Goal: Check status: Check status

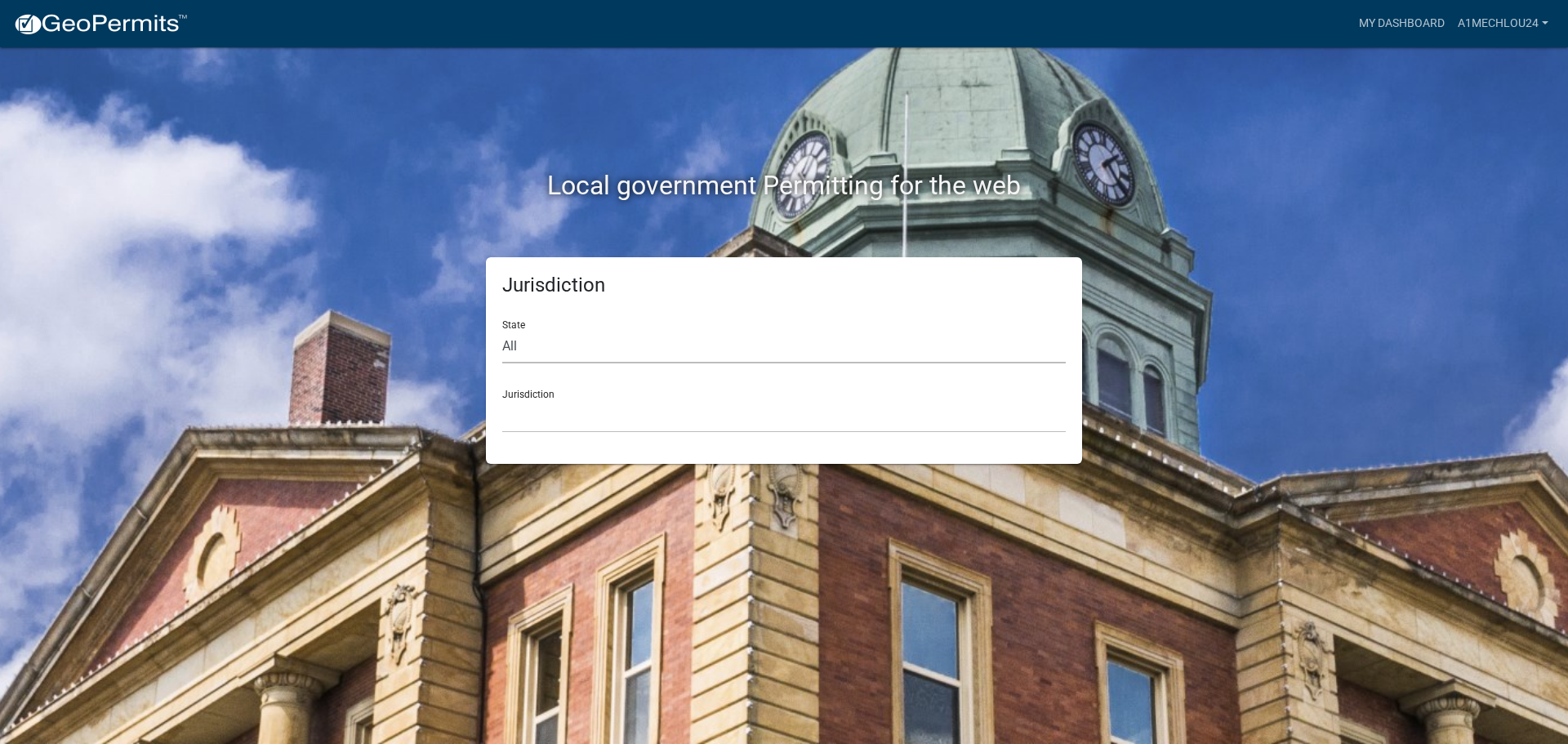
click at [525, 356] on select "All [US_STATE] [US_STATE] [US_STATE] [US_STATE] [US_STATE] [US_STATE] [US_STATE…" at bounding box center [783, 346] width 563 height 34
select select "[US_STATE]"
click at [502, 330] on select "All [US_STATE] [US_STATE] [US_STATE] [US_STATE] [US_STATE] [US_STATE] [US_STATE…" at bounding box center [783, 346] width 563 height 34
click at [527, 425] on select "City of [GEOGRAPHIC_DATA], [US_STATE] City of [GEOGRAPHIC_DATA], [US_STATE] Cit…" at bounding box center [783, 416] width 563 height 34
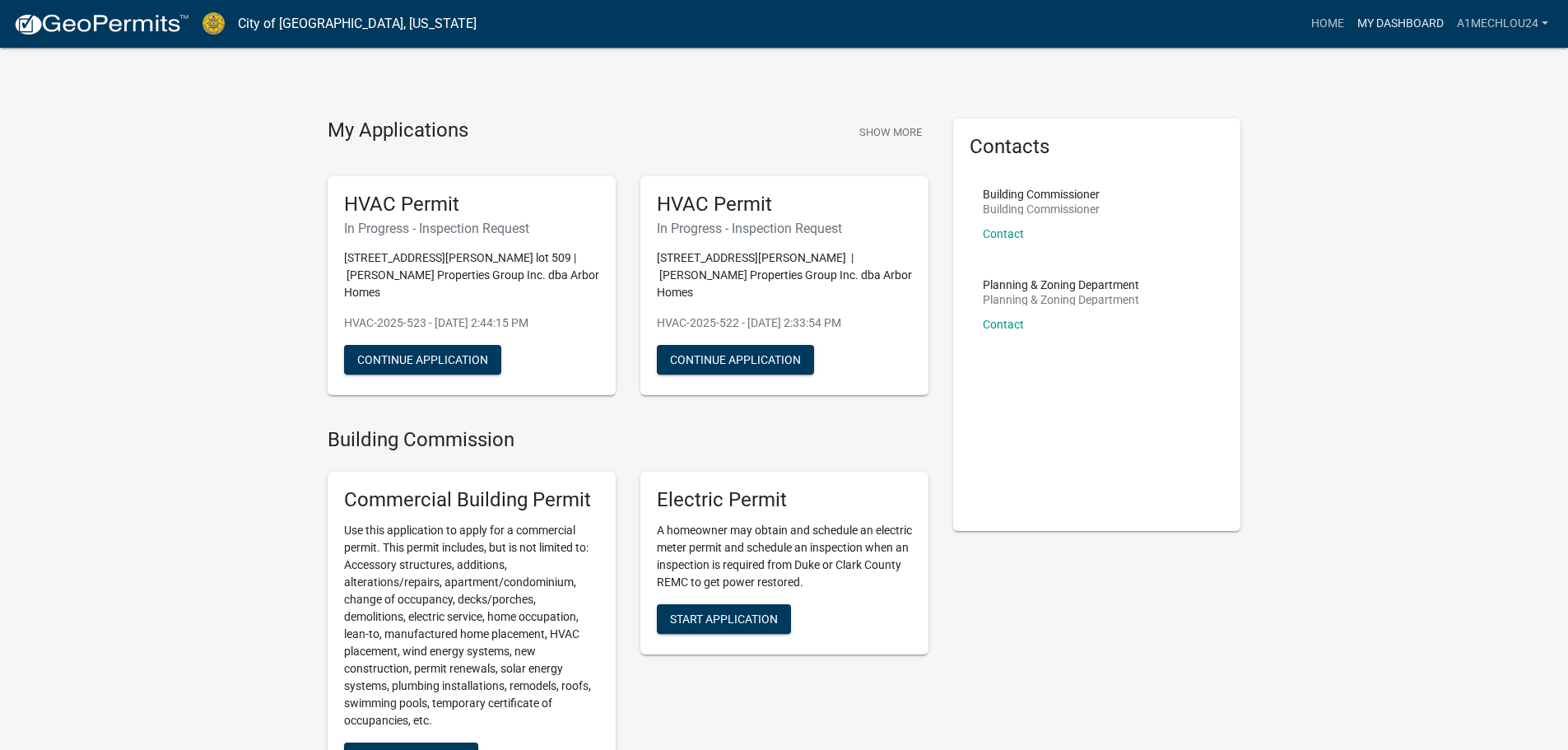
click at [1381, 26] on link "My Dashboard" at bounding box center [1401, 24] width 100 height 31
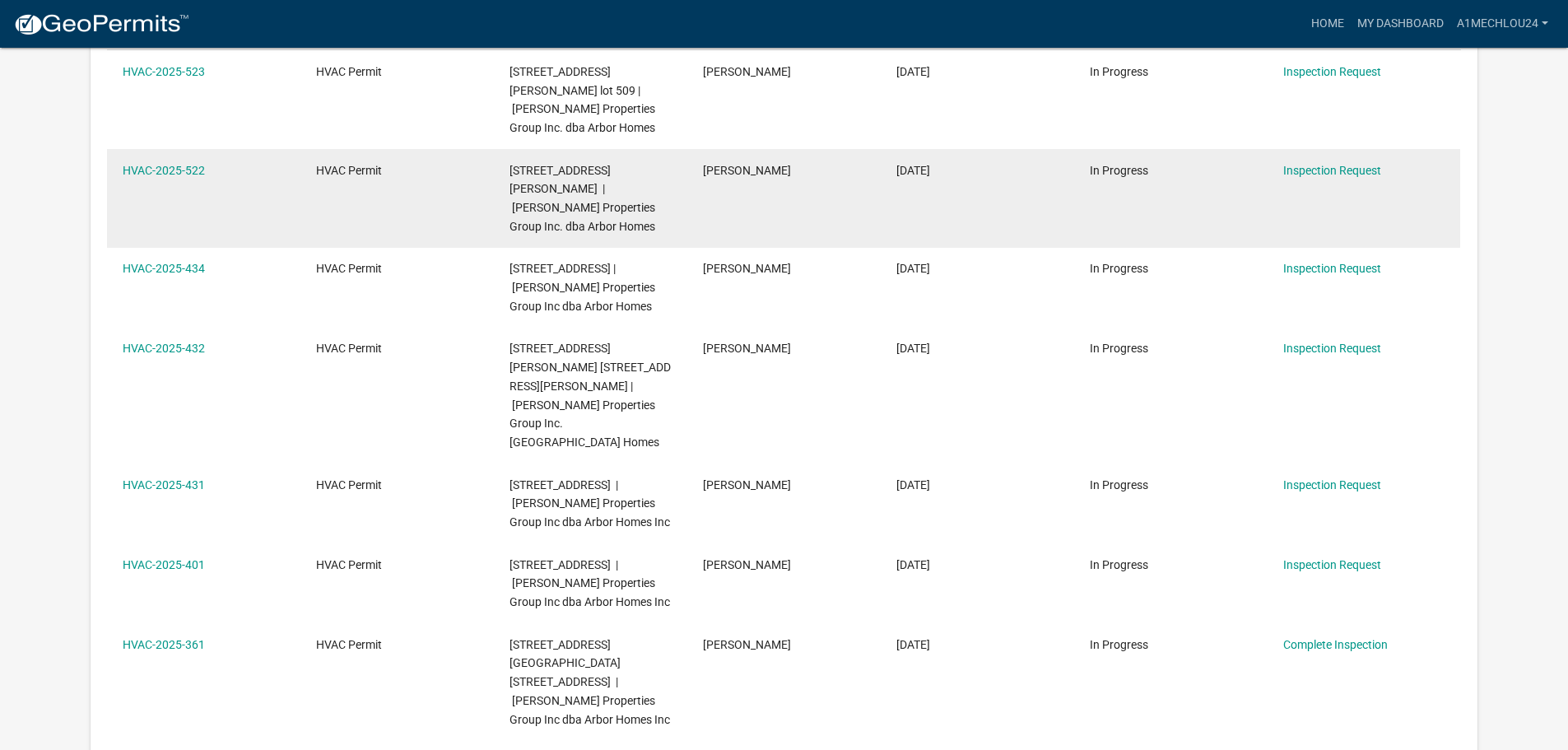
scroll to position [412, 0]
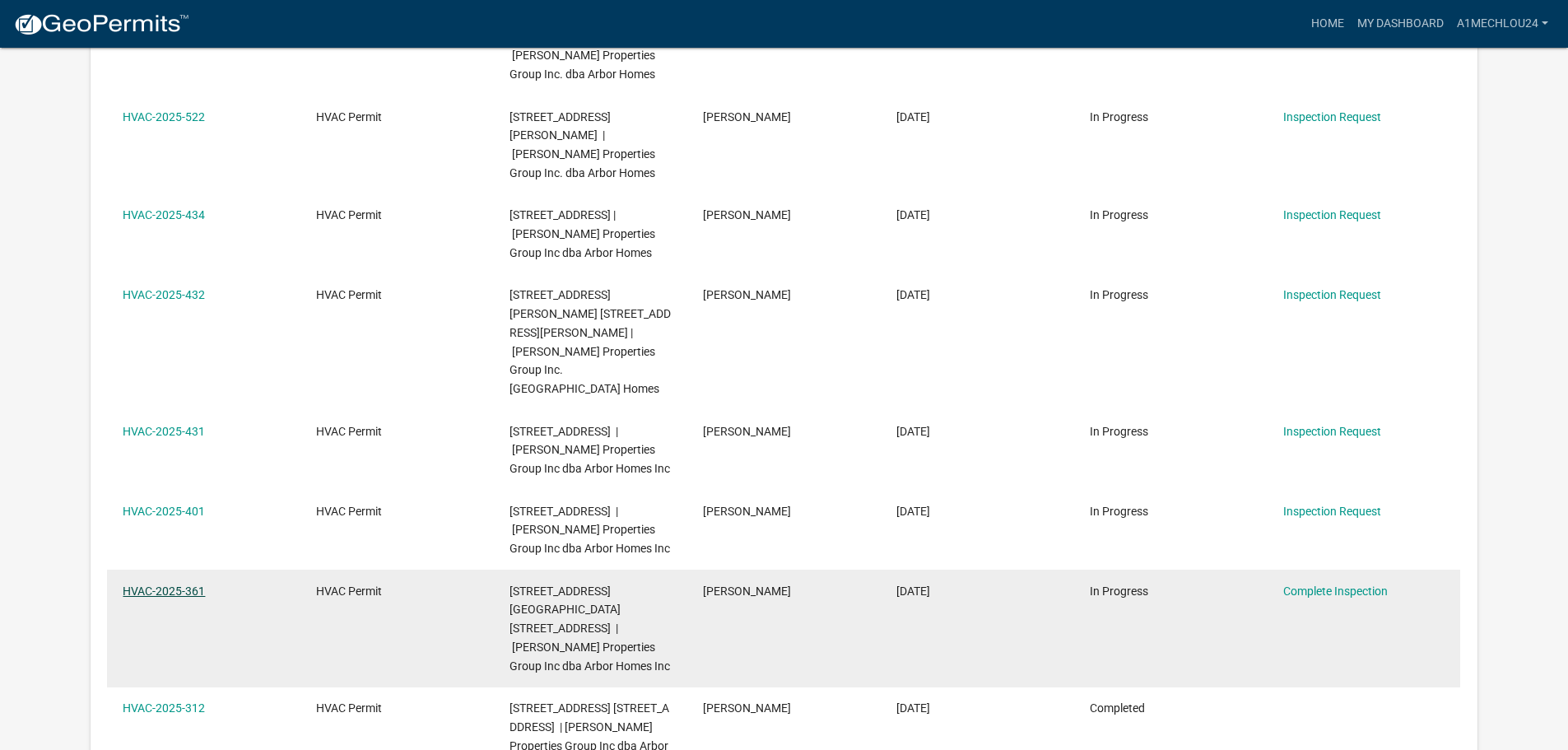
click at [153, 585] on link "HVAC-2025-361" at bounding box center [163, 591] width 82 height 13
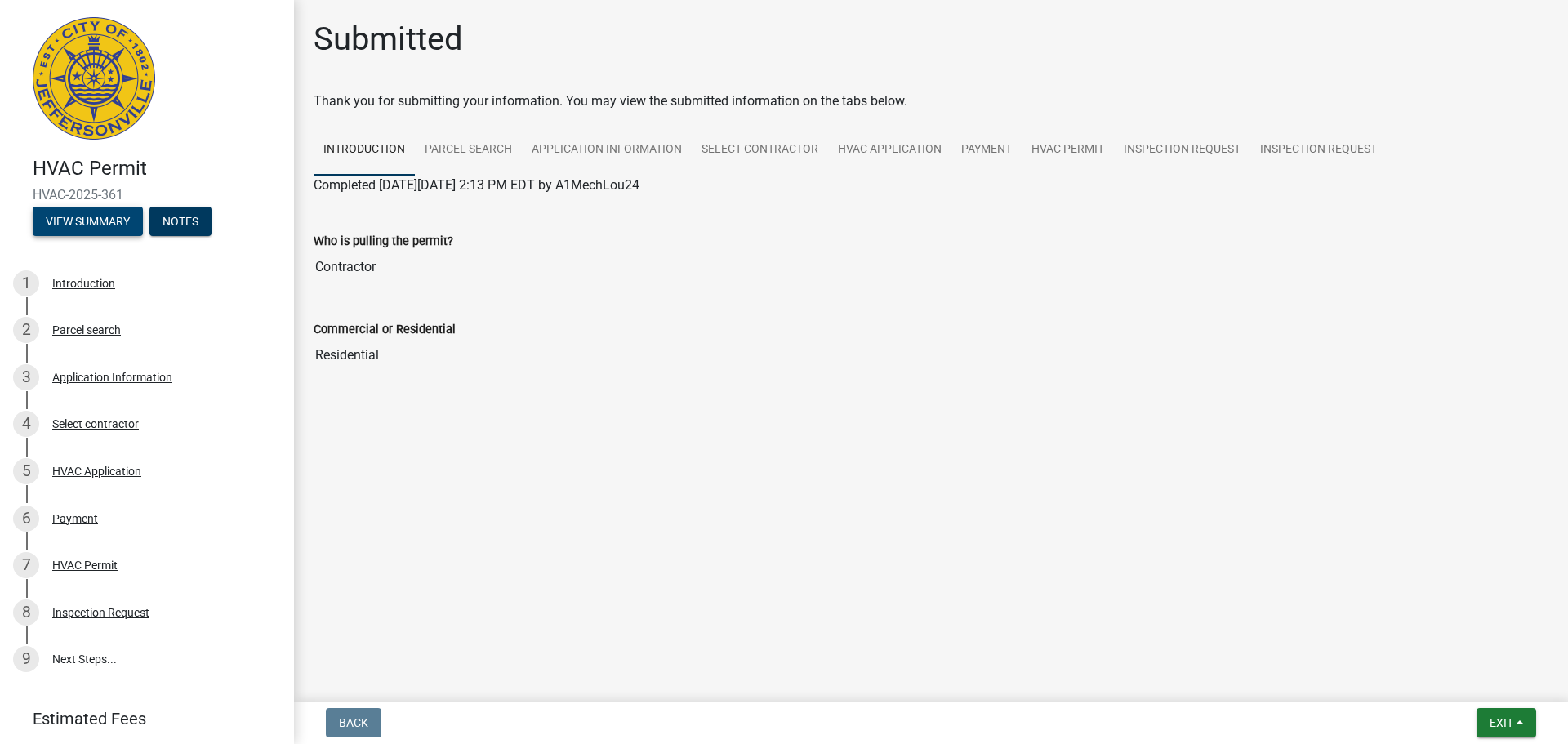
click at [96, 220] on button "View Summary" at bounding box center [88, 222] width 110 height 29
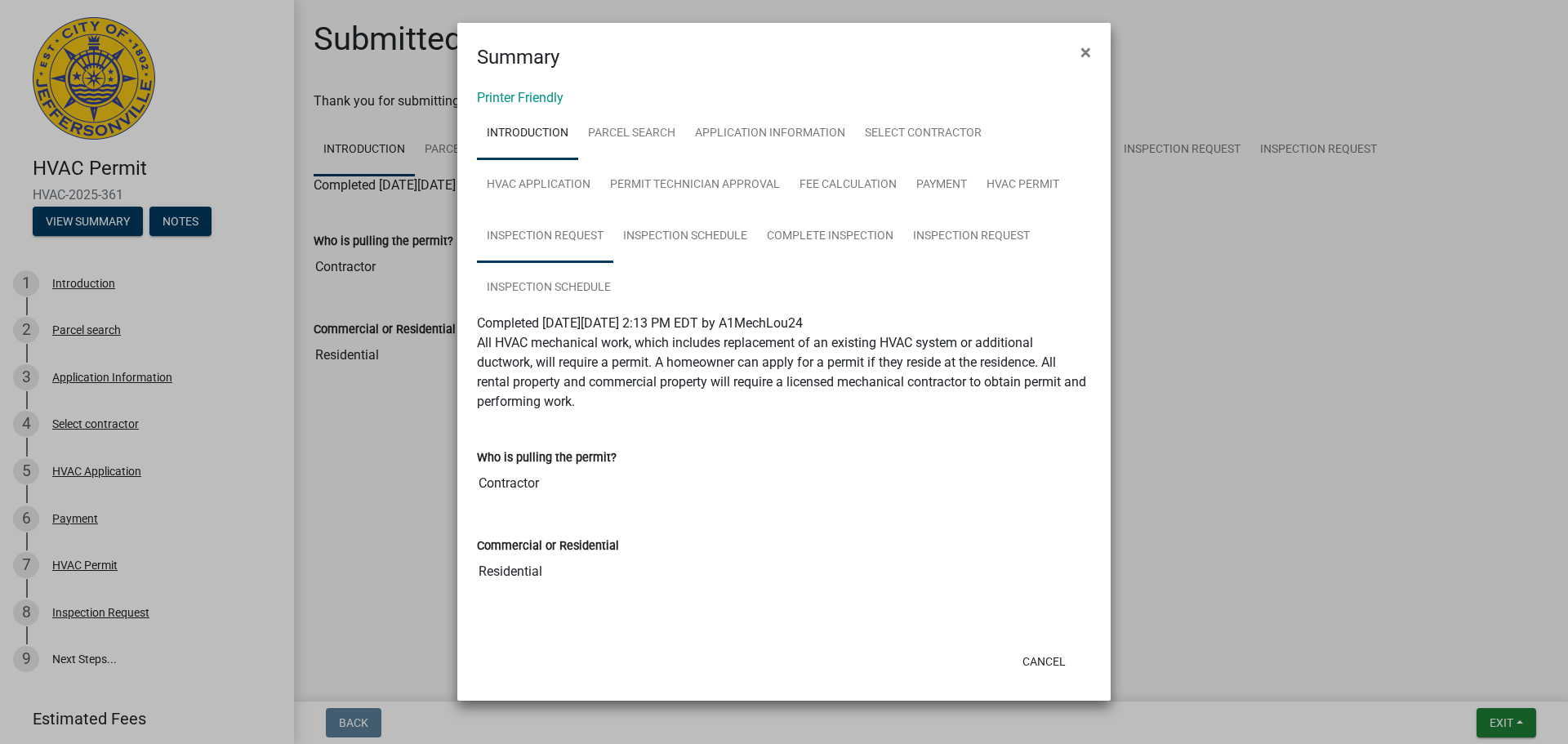
click at [549, 241] on link "Inspection Request" at bounding box center [545, 236] width 136 height 52
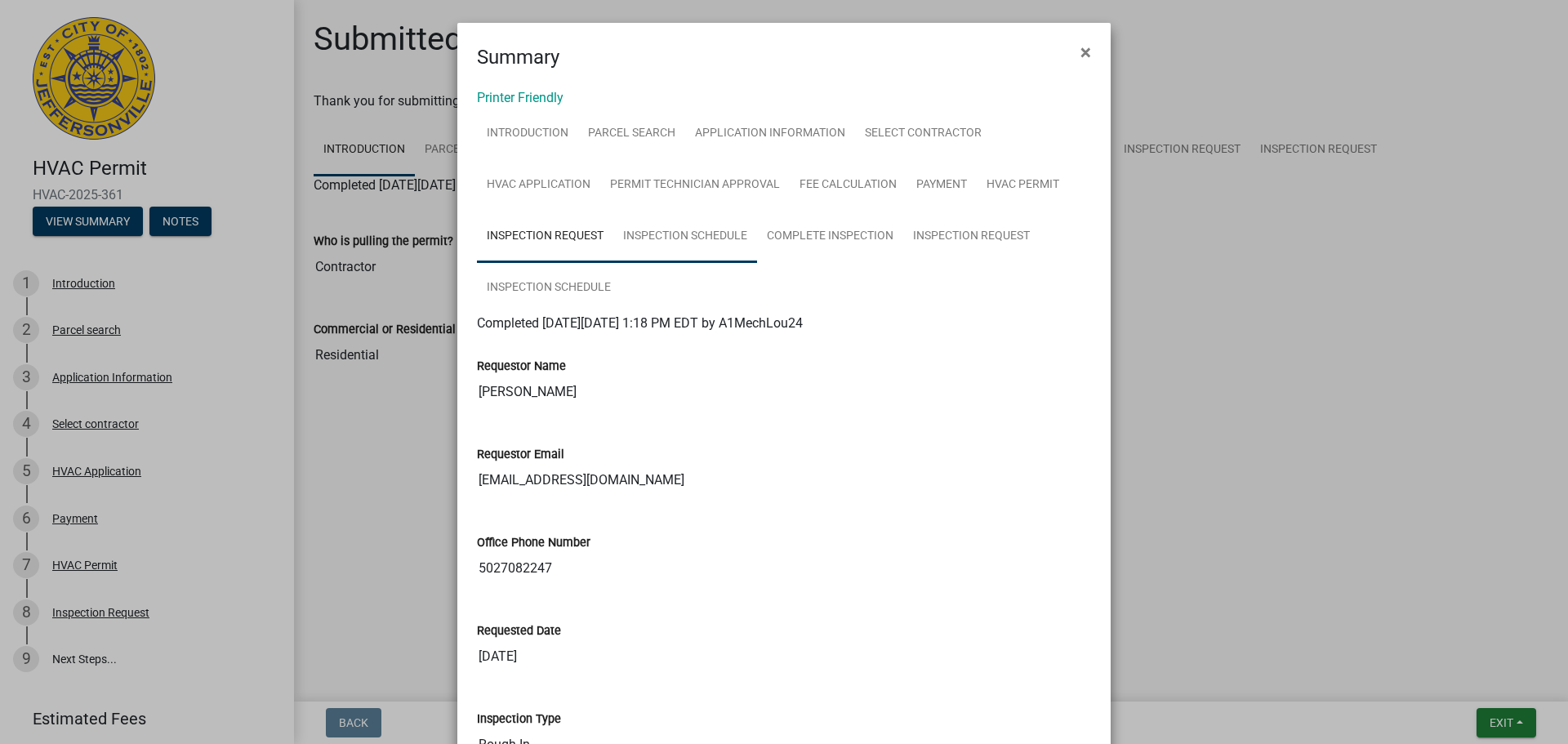
click at [656, 236] on link "Inspection Schedule" at bounding box center [684, 236] width 144 height 52
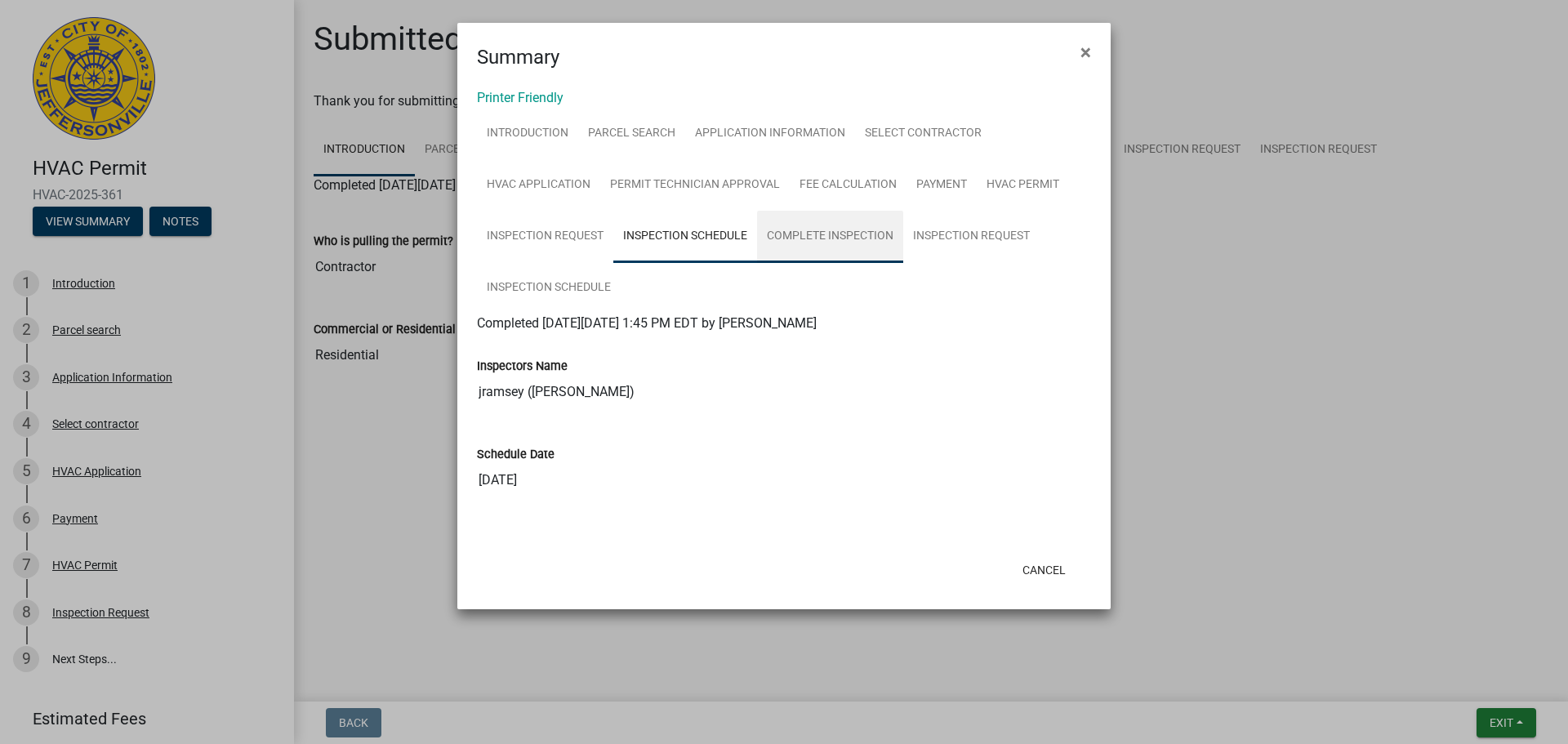
click at [807, 236] on link "Complete Inspection" at bounding box center [830, 236] width 147 height 52
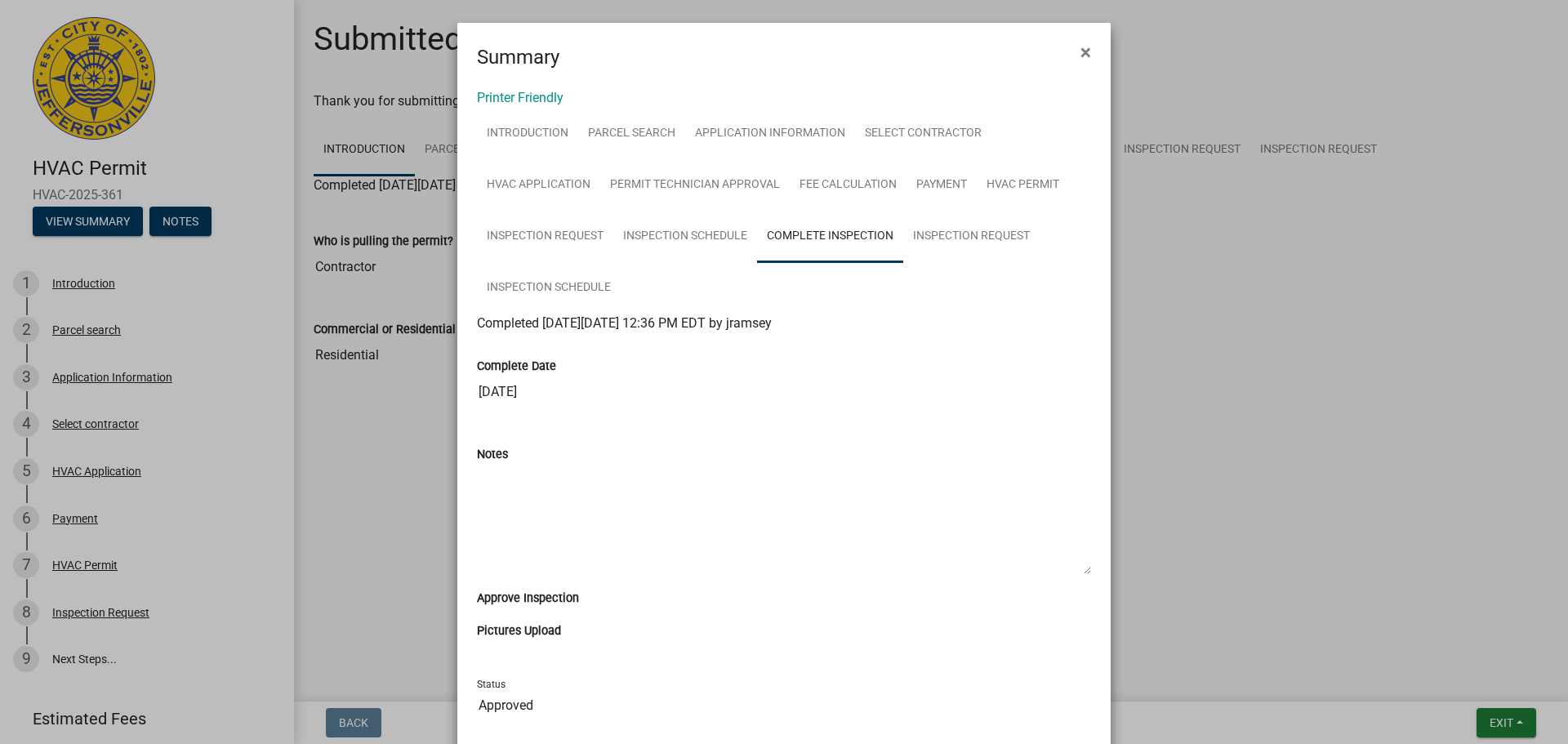
scroll to position [82, 0]
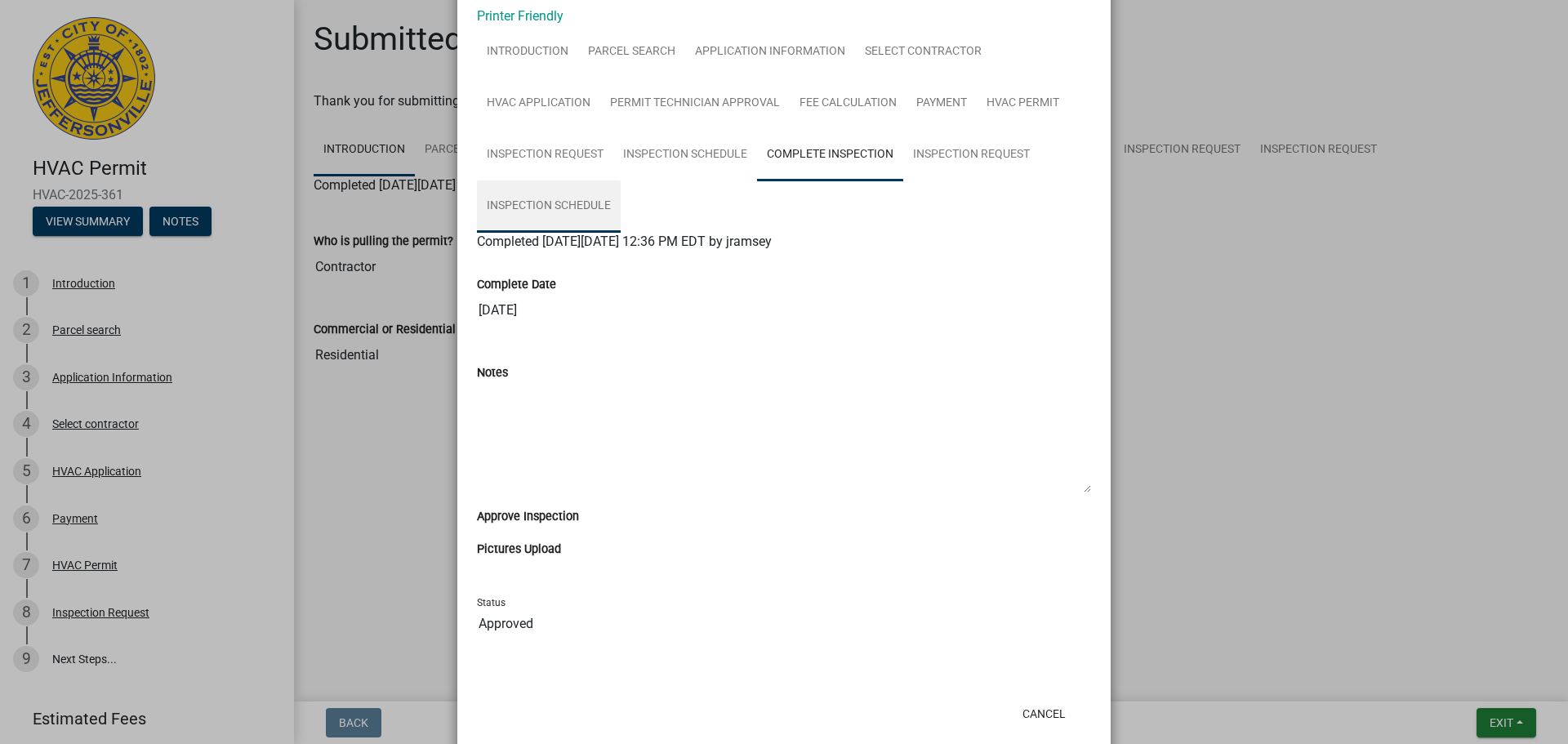
click at [534, 202] on link "Inspection Schedule" at bounding box center [549, 206] width 144 height 52
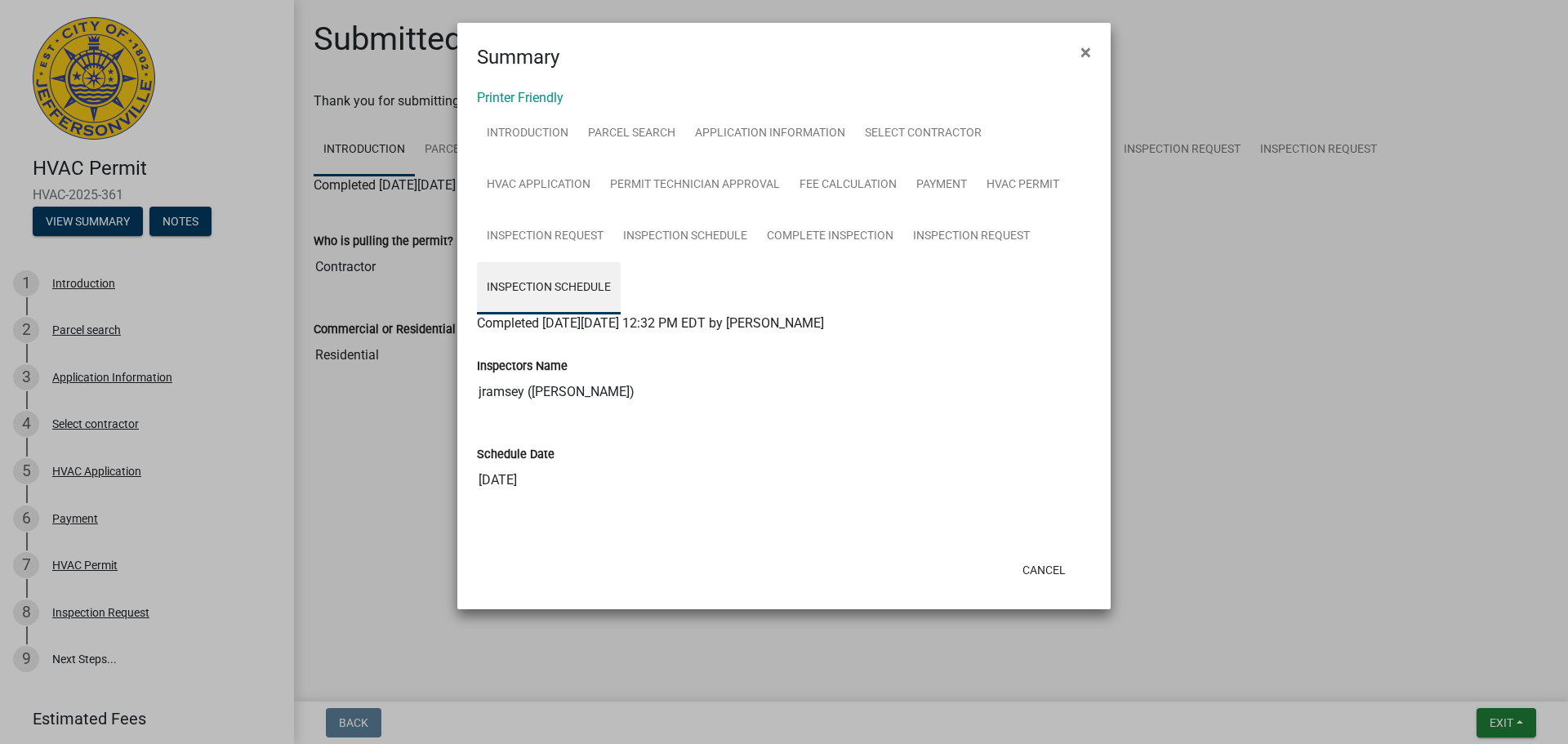
scroll to position [0, 0]
click at [1089, 58] on span "×" at bounding box center [1085, 52] width 11 height 23
